Goal: Task Accomplishment & Management: Complete application form

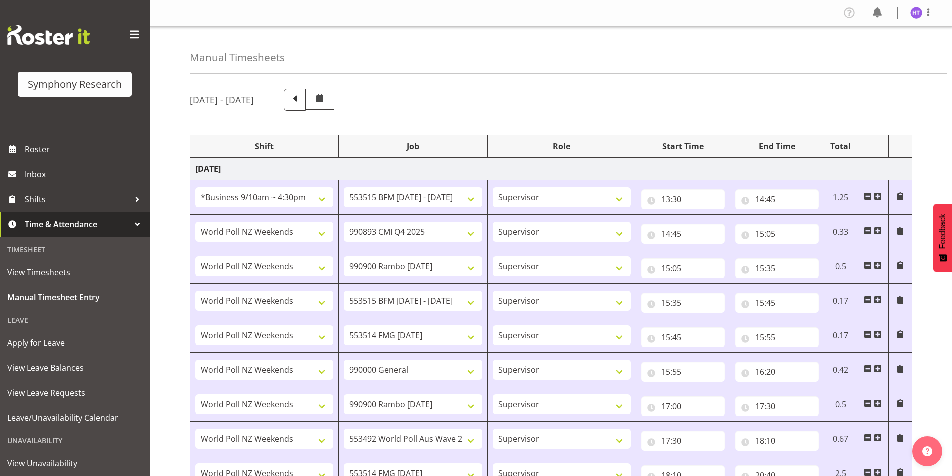
select select "26078"
select select "10731"
select select "45"
select select "41319"
select select "10575"
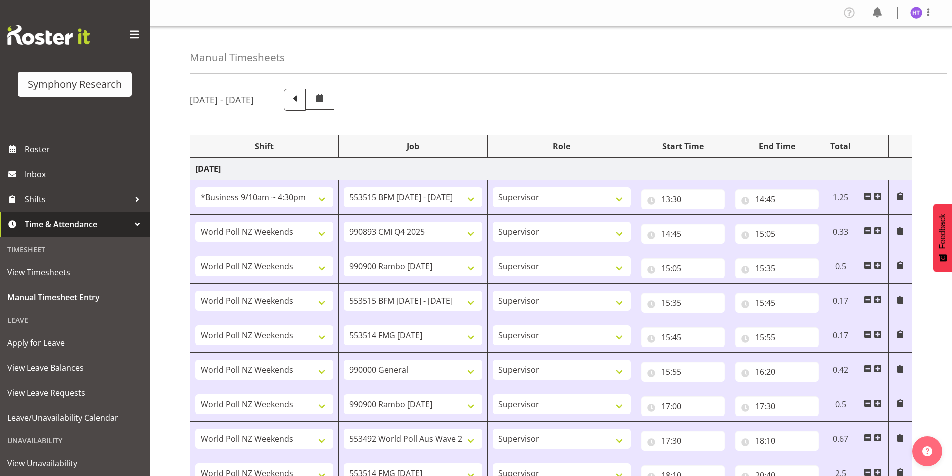
select select "45"
select select "41319"
select select "10732"
select select "45"
select select "41319"
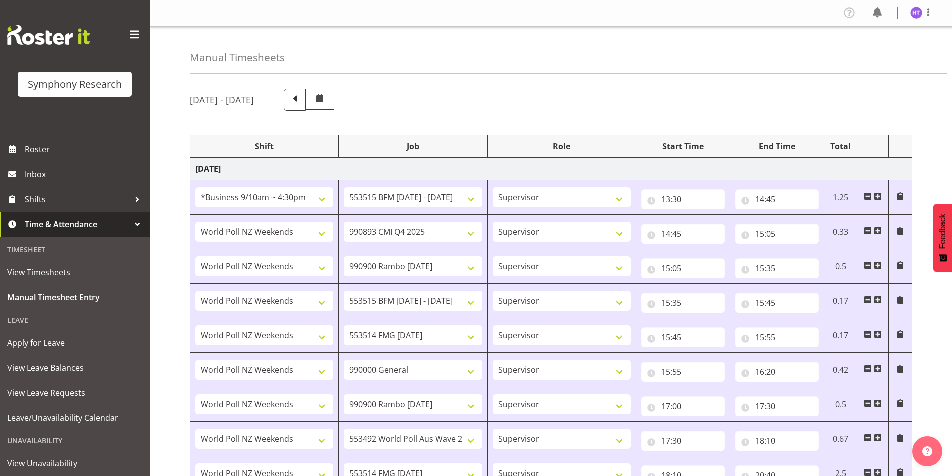
select select "10731"
select select "45"
select select "41319"
select select "10730"
select select "45"
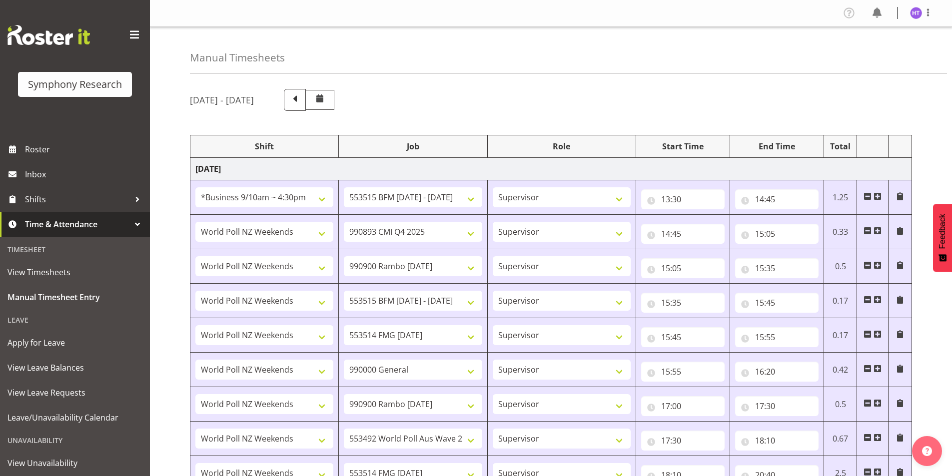
select select "41319"
select select "743"
select select "45"
select select "41319"
select select "10732"
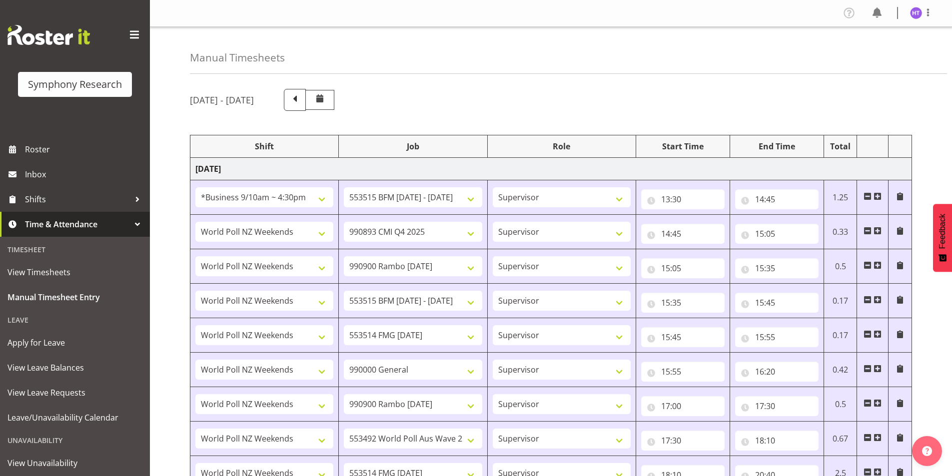
select select "45"
select select "41319"
select select "10499"
select select "45"
select select "41319"
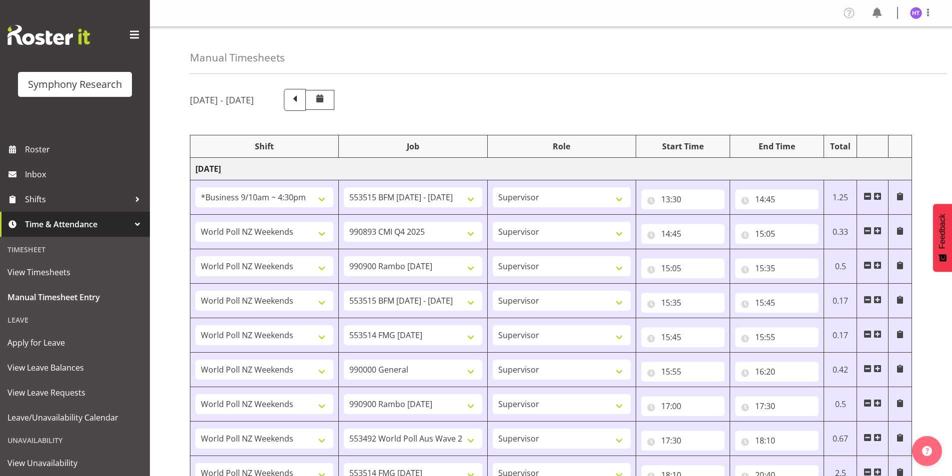
select select "10730"
select select "45"
select select "41319"
select select "743"
select select "45"
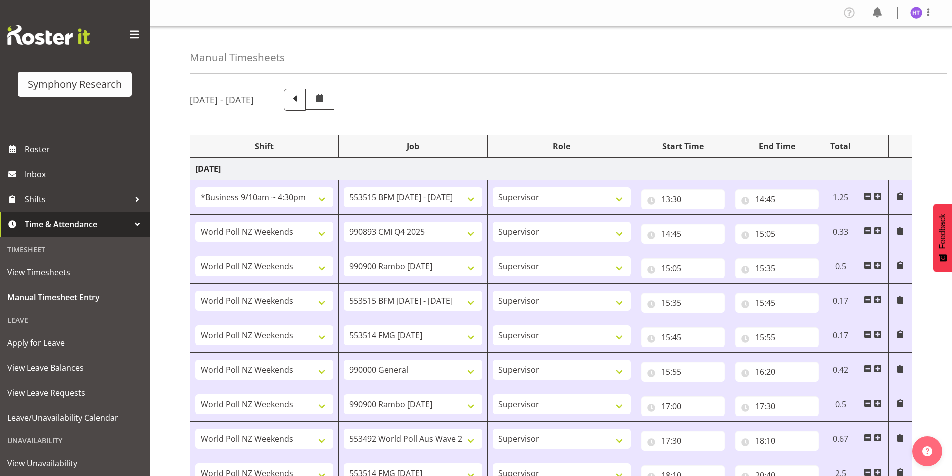
select select "26078"
select select "10730"
select select "45"
select select "26078"
select select "10731"
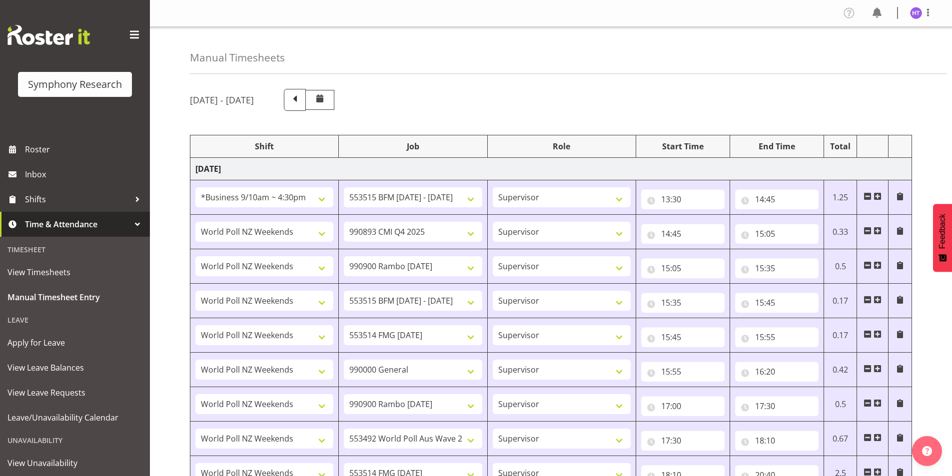
select select "45"
select select "41319"
select select "10499"
select select "45"
select select "22"
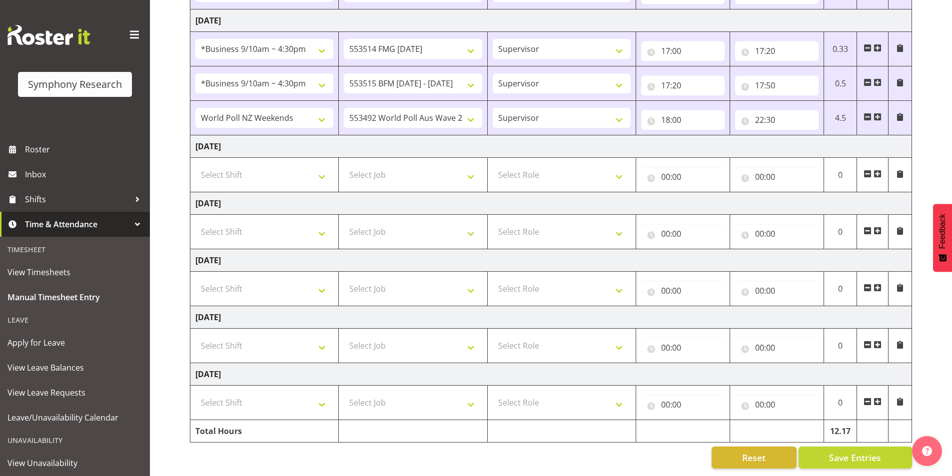
scroll to position [523, 0]
click at [772, 115] on input "22:30" at bounding box center [776, 120] width 83 height 20
click at [824, 143] on select "00 01 02 03 04 05 06 07 08 09 10 11 12 13 14 15 16 17 18 19 20 21 22 23 24 25 2…" at bounding box center [829, 146] width 22 height 20
select select "50"
click at [818, 136] on select "00 01 02 03 04 05 06 07 08 09 10 11 12 13 14 15 16 17 18 19 20 21 22 23 24 25 2…" at bounding box center [829, 146] width 22 height 20
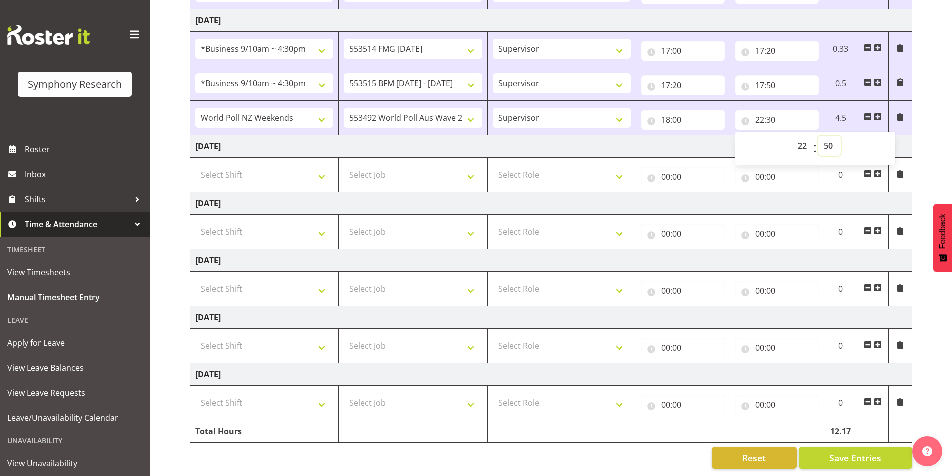
type input "22:50"
click at [830, 451] on span "Save Entries" at bounding box center [855, 457] width 52 height 13
click at [875, 113] on span at bounding box center [877, 117] width 8 height 8
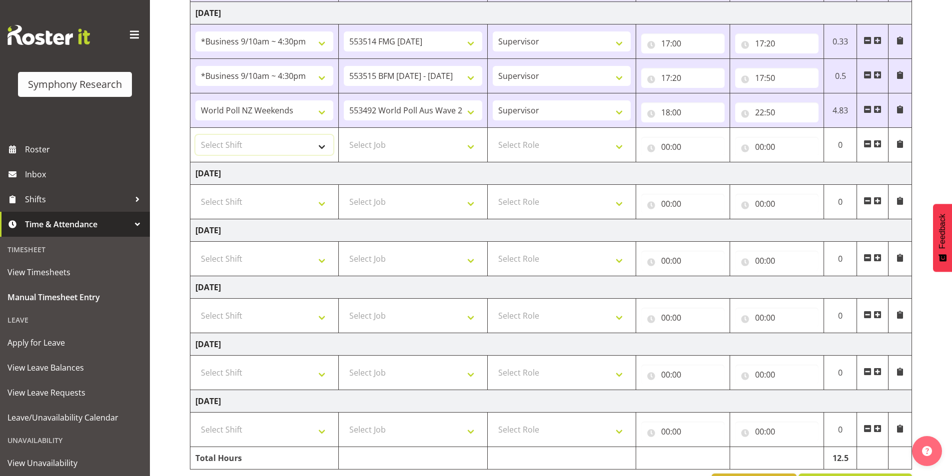
click at [239, 149] on select "Select Shift !!Weekend Residential (Roster IT Shift Label) *Business 9/10am ~ 4…" at bounding box center [264, 145] width 138 height 20
select select "17153"
click at [195, 135] on select "Select Shift !!Weekend Residential (Roster IT Shift Label) *Business 9/10am ~ 4…" at bounding box center [264, 145] width 138 height 20
click at [385, 141] on select "Select Job 550060 IF Admin 553492 World Poll Aus Wave 2 Main 2025 553493 World …" at bounding box center [413, 145] width 138 height 20
select select "743"
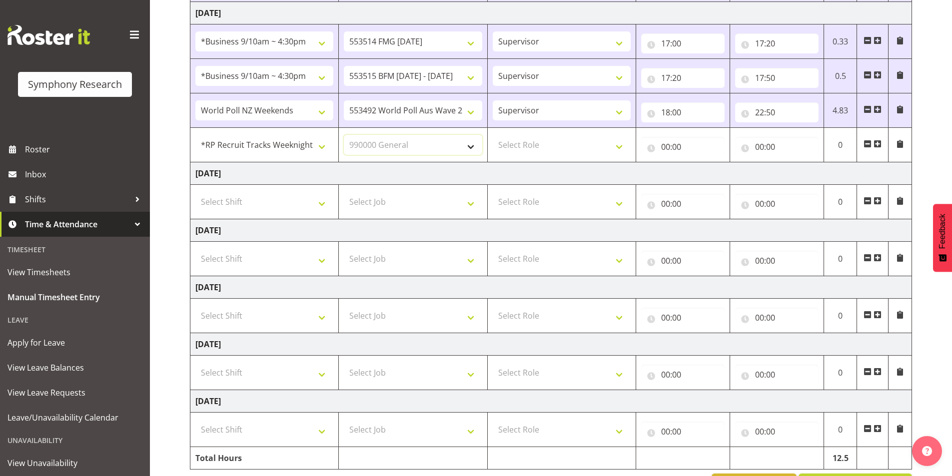
click at [344, 135] on select "Select Job 550060 IF Admin 553492 World Poll Aus Wave 2 Main 2025 553493 World …" at bounding box center [413, 145] width 138 height 20
click at [521, 142] on select "Select Role Interviewing Briefing Supervisor" at bounding box center [562, 145] width 138 height 20
select select "45"
click at [493, 135] on select "Select Role Interviewing Briefing Supervisor" at bounding box center [562, 145] width 138 height 20
click at [668, 145] on input "00:00" at bounding box center [682, 147] width 83 height 20
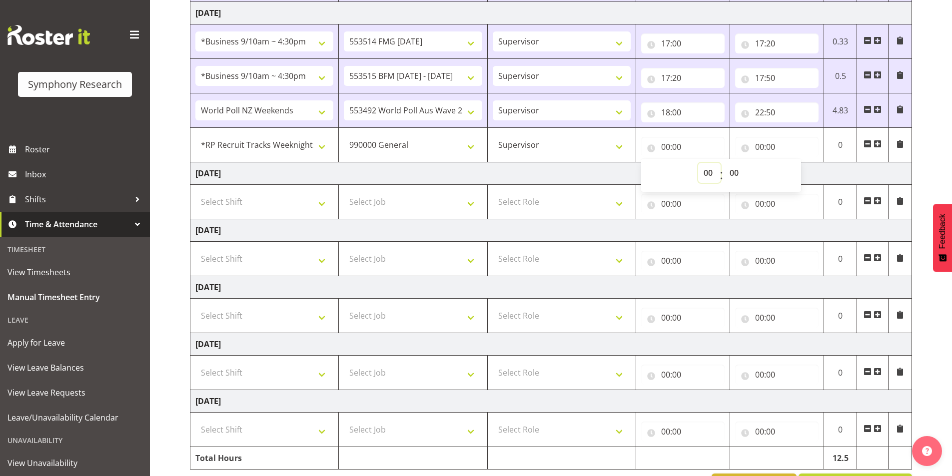
click at [709, 177] on select "00 01 02 03 04 05 06 07 08 09 10 11 12 13 14 15 16 17 18 19 20 21 22 23" at bounding box center [709, 173] width 22 height 20
select select "22"
click at [698, 163] on select "00 01 02 03 04 05 06 07 08 09 10 11 12 13 14 15 16 17 18 19 20 21 22 23" at bounding box center [709, 173] width 22 height 20
type input "22:00"
click at [735, 169] on select "00 01 02 03 04 05 06 07 08 09 10 11 12 13 14 15 16 17 18 19 20 21 22 23 24 25 2…" at bounding box center [735, 173] width 22 height 20
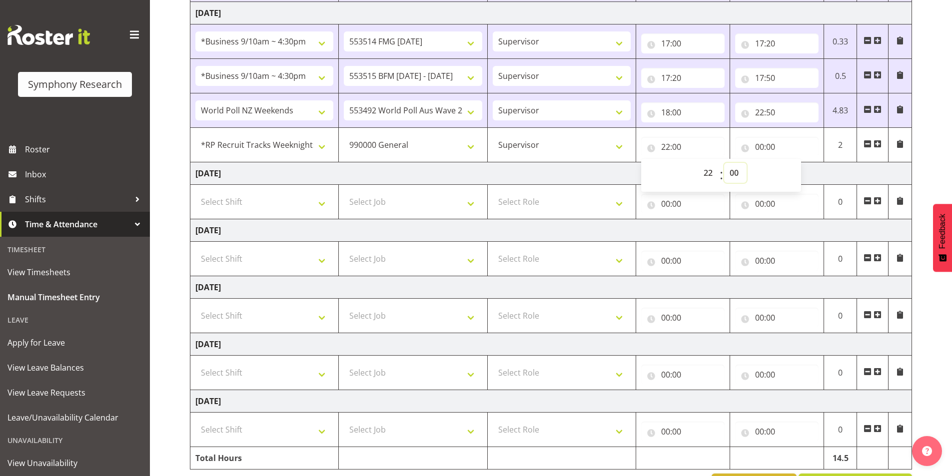
select select "50"
click at [724, 163] on select "00 01 02 03 04 05 06 07 08 09 10 11 12 13 14 15 16 17 18 19 20 21 22 23 24 25 2…" at bounding box center [735, 173] width 22 height 20
type input "22:50"
click at [758, 140] on input "00:00" at bounding box center [776, 147] width 83 height 20
click at [802, 172] on select "00 01 02 03 04 05 06 07 08 09 10 11 12 13 14 15 16 17 18 19 20 21 22 23" at bounding box center [803, 173] width 22 height 20
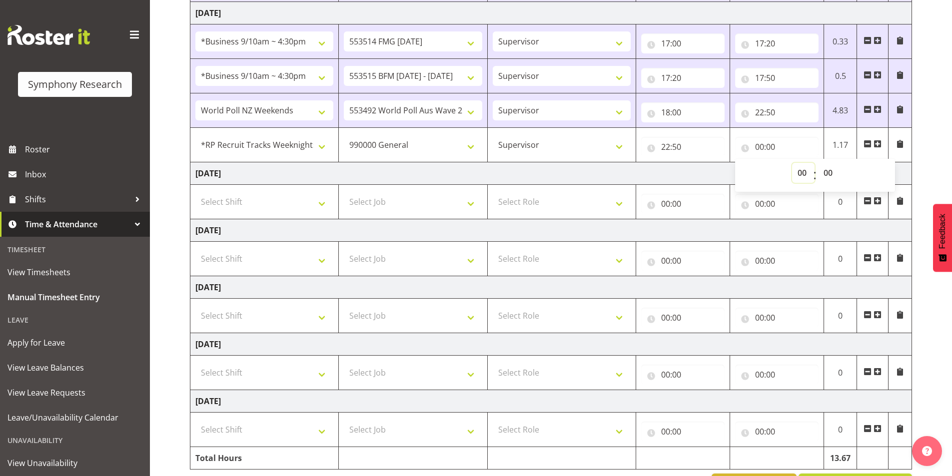
select select "22"
click at [792, 163] on select "00 01 02 03 04 05 06 07 08 09 10 11 12 13 14 15 16 17 18 19 20 21 22 23" at bounding box center [803, 173] width 22 height 20
type input "22:00"
click at [833, 174] on select "00 01 02 03 04 05 06 07 08 09 10 11 12 13 14 15 16 17 18 19 20 21 22 23 24 25 2…" at bounding box center [829, 173] width 22 height 20
select select "55"
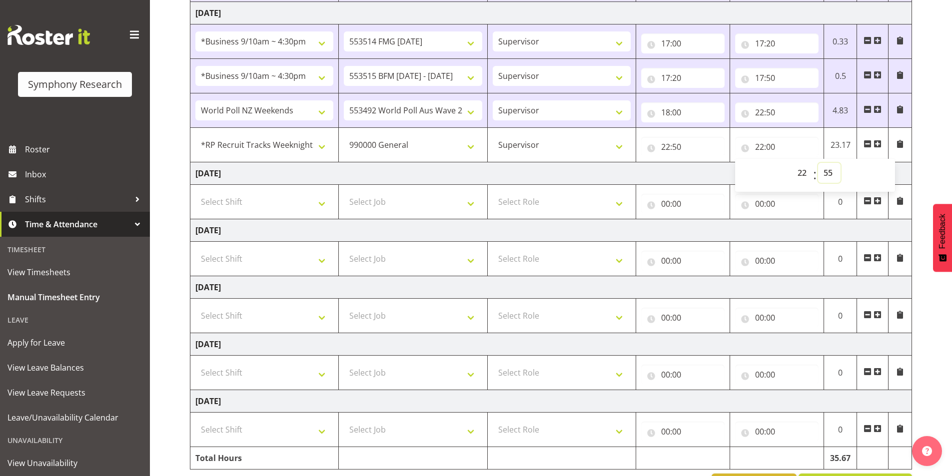
click at [818, 163] on select "00 01 02 03 04 05 06 07 08 09 10 11 12 13 14 15 16 17 18 19 20 21 22 23 24 25 2…" at bounding box center [829, 173] width 22 height 20
type input "22:55"
click at [937, 155] on div "[DATE] - [DATE] Shift Job Role Start Time End Time Total [DATE] !!Weekend Resid…" at bounding box center [571, 30] width 762 height 945
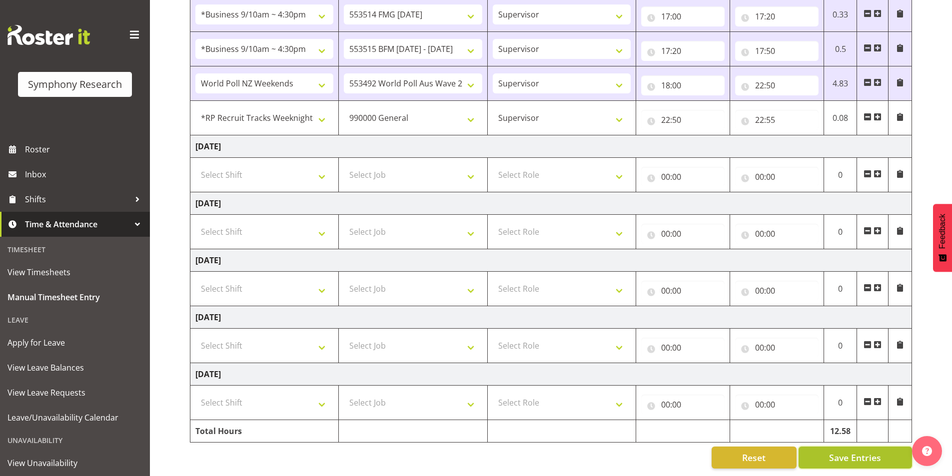
click at [824, 449] on button "Save Entries" at bounding box center [854, 458] width 113 height 22
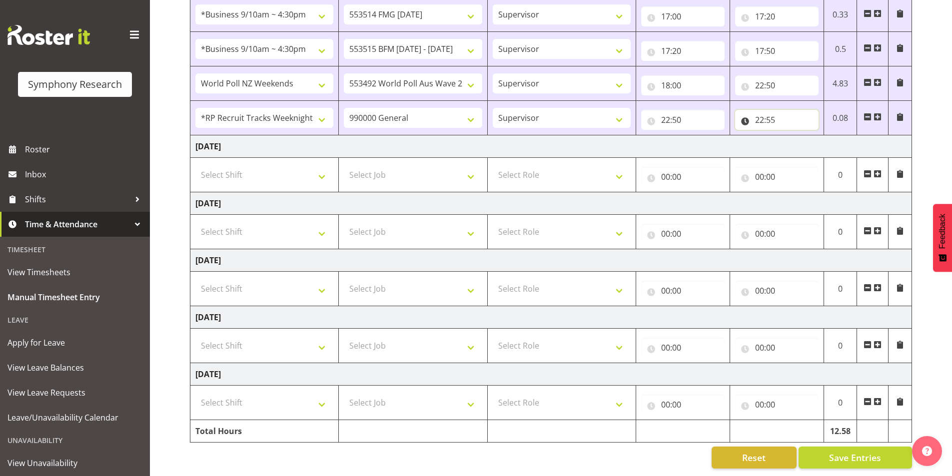
click at [771, 112] on input "22:55" at bounding box center [776, 120] width 83 height 20
click at [799, 136] on select "00 01 02 03 04 05 06 07 08 09 10 11 12 13 14 15 16 17 18 19 20 21 22 23" at bounding box center [803, 146] width 22 height 20
select select "23"
click at [792, 136] on select "00 01 02 03 04 05 06 07 08 09 10 11 12 13 14 15 16 17 18 19 20 21 22 23" at bounding box center [803, 146] width 22 height 20
type input "23:55"
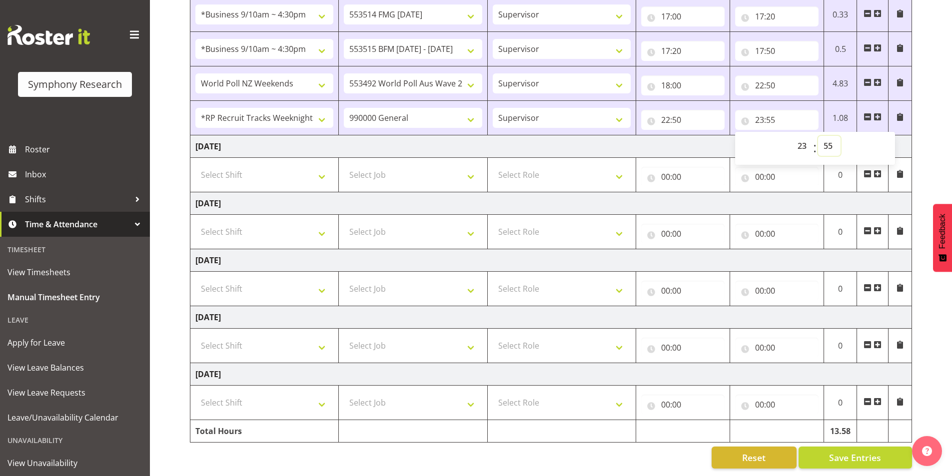
click at [825, 140] on select "00 01 02 03 04 05 06 07 08 09 10 11 12 13 14 15 16 17 18 19 20 21 22 23 24 25 2…" at bounding box center [829, 146] width 22 height 20
select select "0"
click at [818, 136] on select "00 01 02 03 04 05 06 07 08 09 10 11 12 13 14 15 16 17 18 19 20 21 22 23 24 25 2…" at bounding box center [829, 146] width 22 height 20
type input "23:00"
click at [839, 451] on span "Save Entries" at bounding box center [855, 457] width 52 height 13
